Goal: Information Seeking & Learning: Learn about a topic

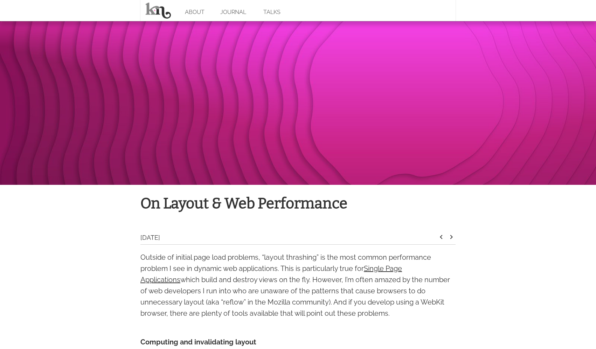
scroll to position [37, 0]
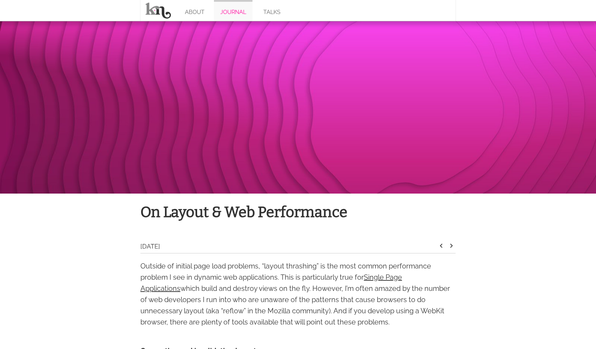
click at [230, 12] on link "JOURNAL" at bounding box center [233, 10] width 38 height 21
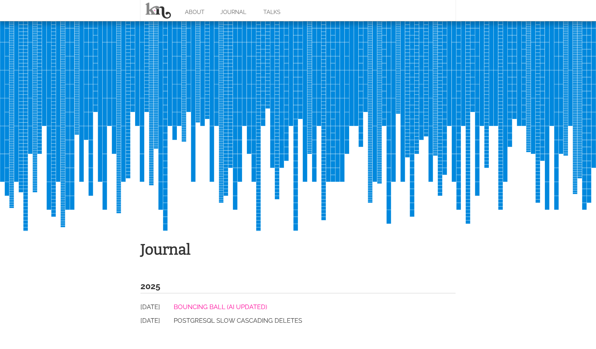
click at [244, 308] on link "Bouncing Ball (AI Updated)" at bounding box center [220, 306] width 93 height 7
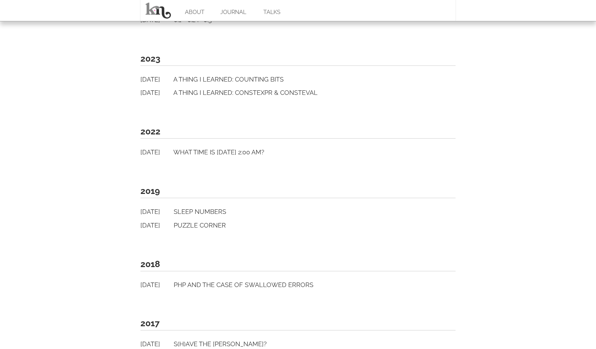
scroll to position [271, 0]
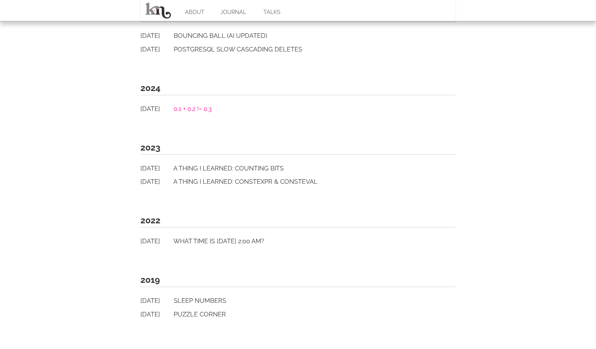
click at [205, 111] on link "0.1 + 0.2 != 0.3" at bounding box center [193, 108] width 38 height 7
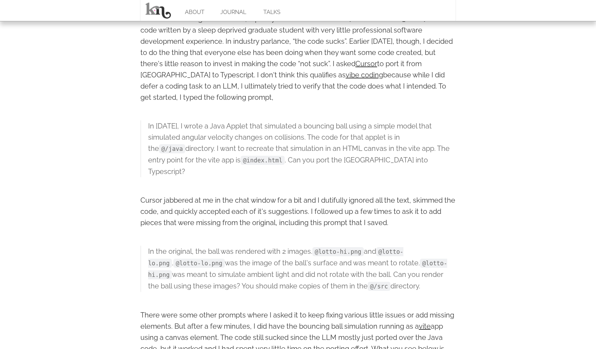
scroll to position [254, 0]
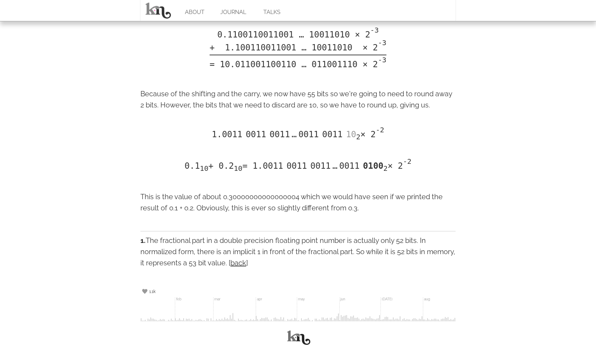
scroll to position [1639, 0]
